Goal: Task Accomplishment & Management: Complete application form

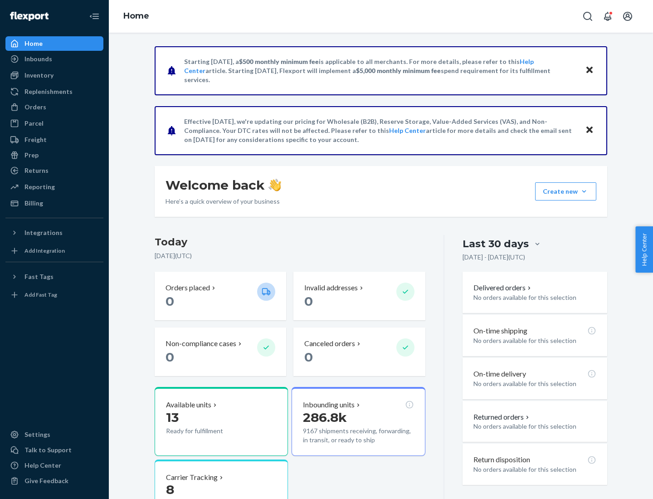
click at [34, 107] on div "Orders" at bounding box center [35, 106] width 22 height 9
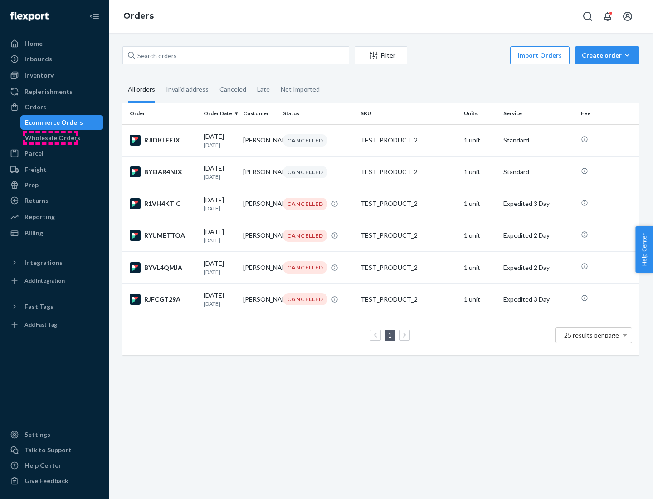
click at [50, 138] on div "Wholesale Orders" at bounding box center [52, 137] width 55 height 9
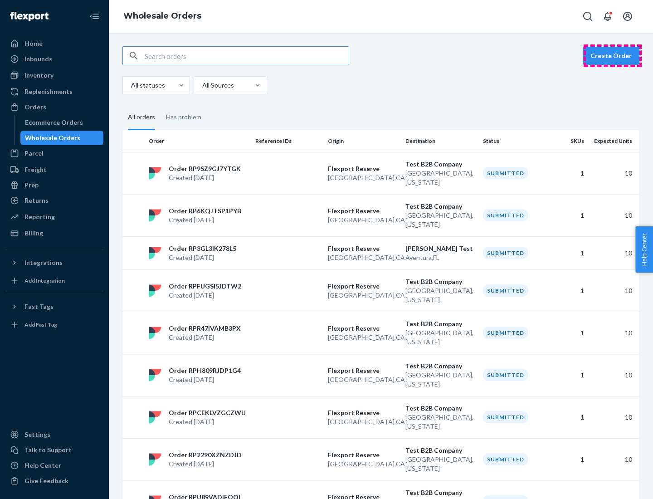
click at [612, 56] on button "Create Order" at bounding box center [610, 56] width 57 height 18
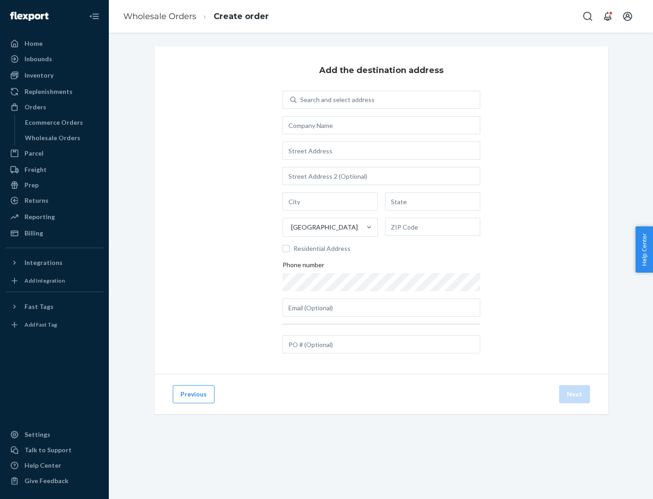
click at [335, 100] on div "Search and select address" at bounding box center [337, 99] width 74 height 9
click at [301, 100] on input "Search and select address" at bounding box center [300, 99] width 1 height 9
type input "[PERSON_NAME] Test"
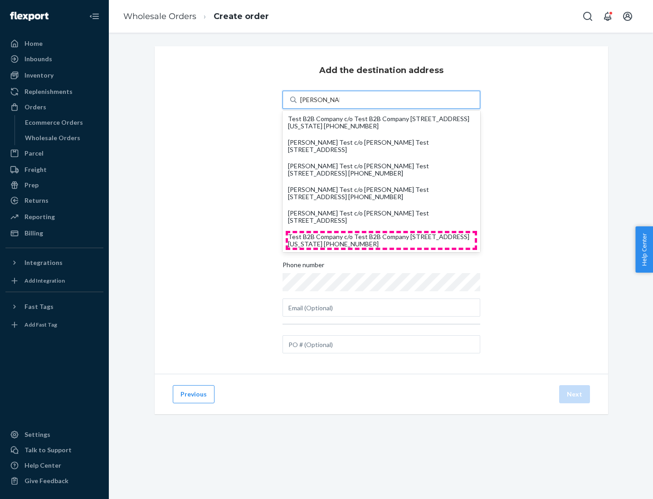
click at [381, 240] on div "Test B2B Company c/o Test B2B Company [STREET_ADDRESS][US_STATE] [PHONE_NUMBER]" at bounding box center [381, 240] width 187 height 15
click at [339, 104] on input "[PERSON_NAME] Test" at bounding box center [319, 99] width 39 height 9
type input "Test B2B Company"
type input "[GEOGRAPHIC_DATA]"
type input "[US_STATE]"
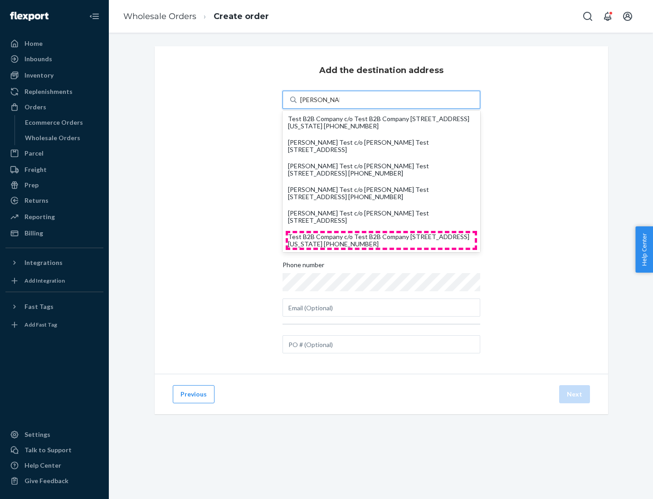
type input "29405"
type input "[STREET_ADDRESS]"
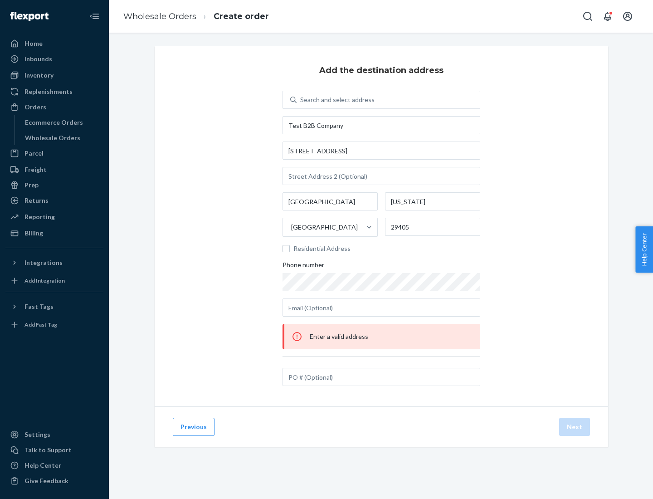
click at [388, 100] on div "Search and select address" at bounding box center [387, 100] width 183 height 16
click at [301, 100] on input "Search and select address" at bounding box center [300, 99] width 1 height 9
type input "test"
